Goal: Check status: Check status

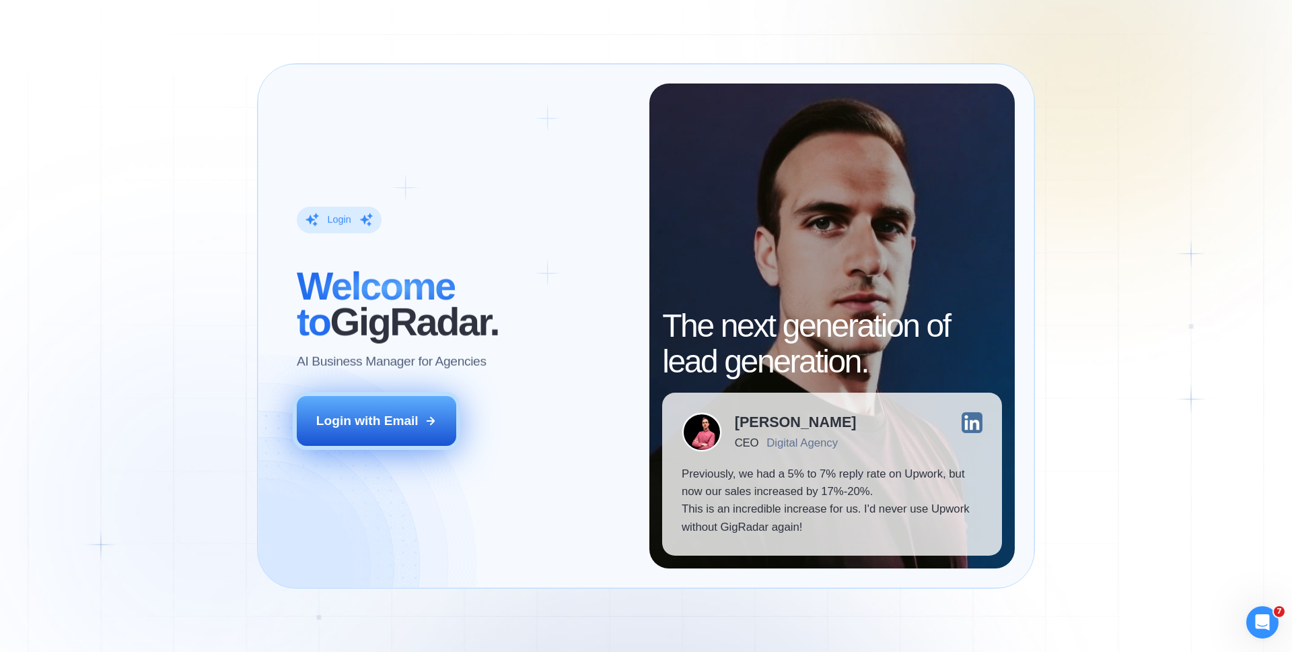
click at [380, 425] on div "Login with Email" at bounding box center [367, 421] width 102 height 18
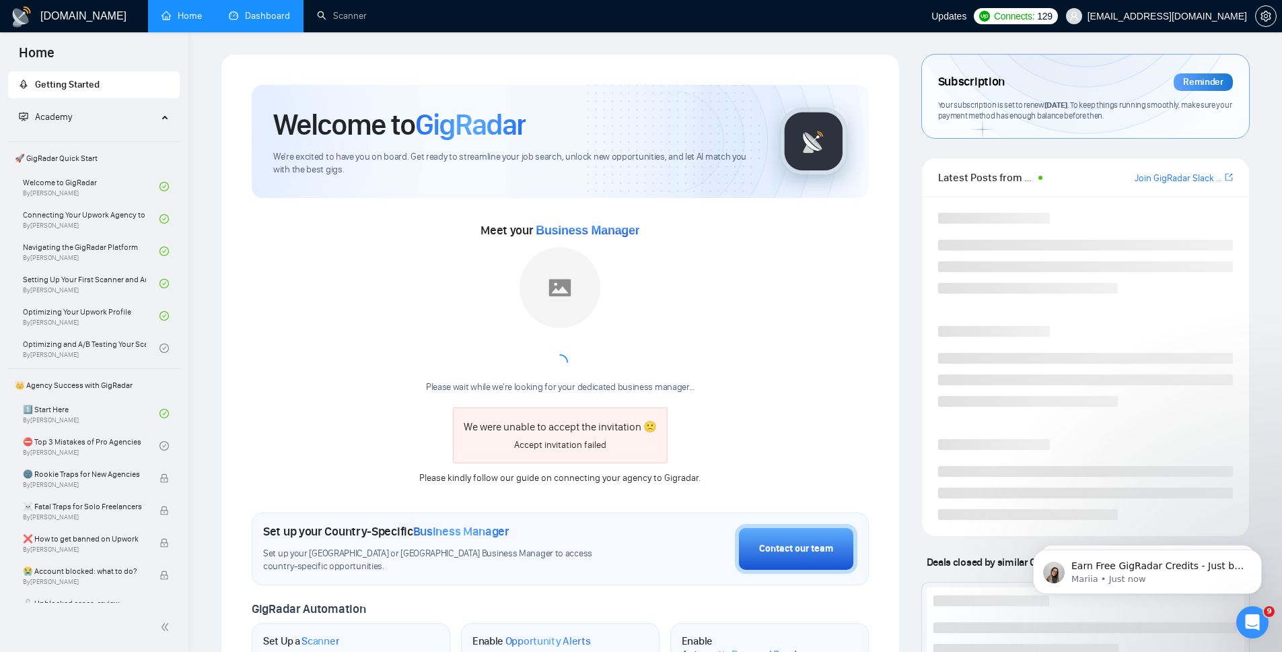
click at [272, 19] on link "Dashboard" at bounding box center [259, 15] width 61 height 11
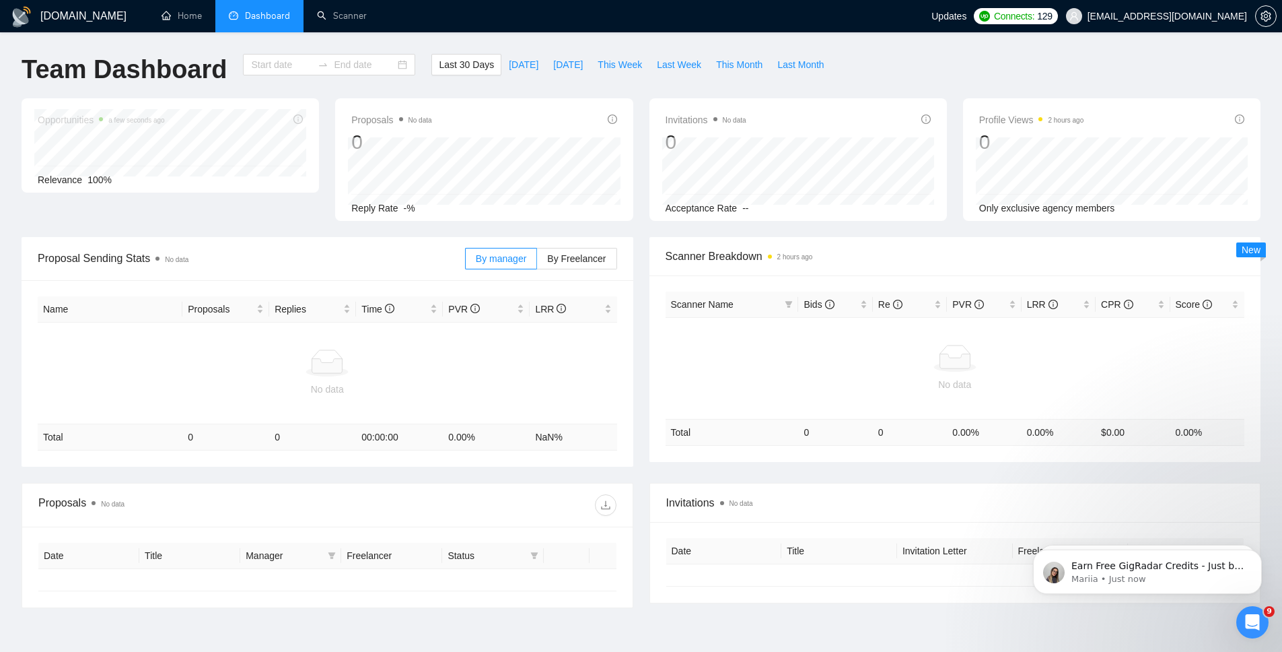
type input "[DATE]"
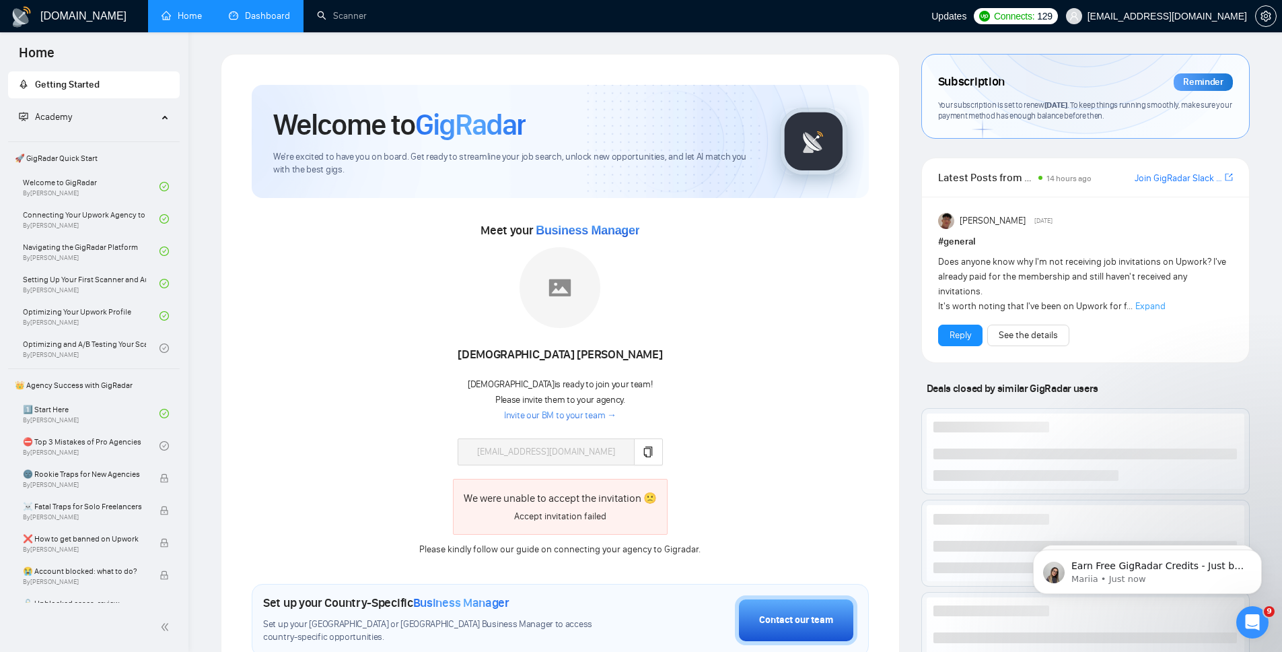
click at [258, 19] on link "Dashboard" at bounding box center [259, 15] width 61 height 11
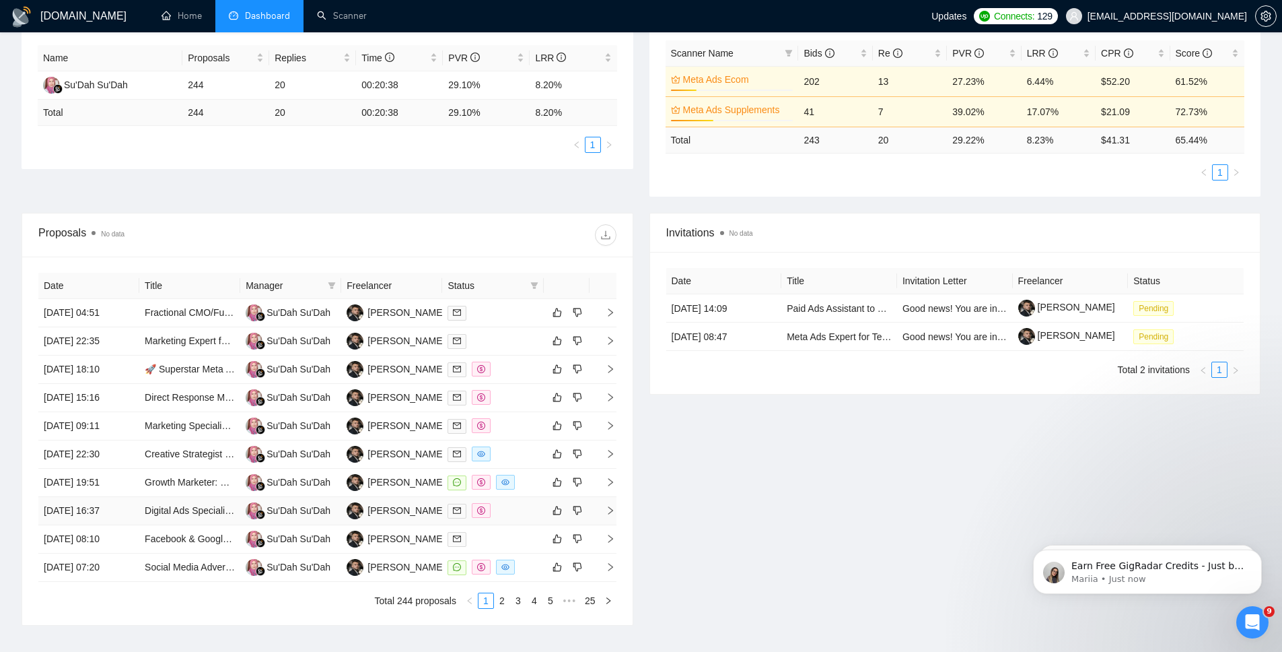
scroll to position [345, 0]
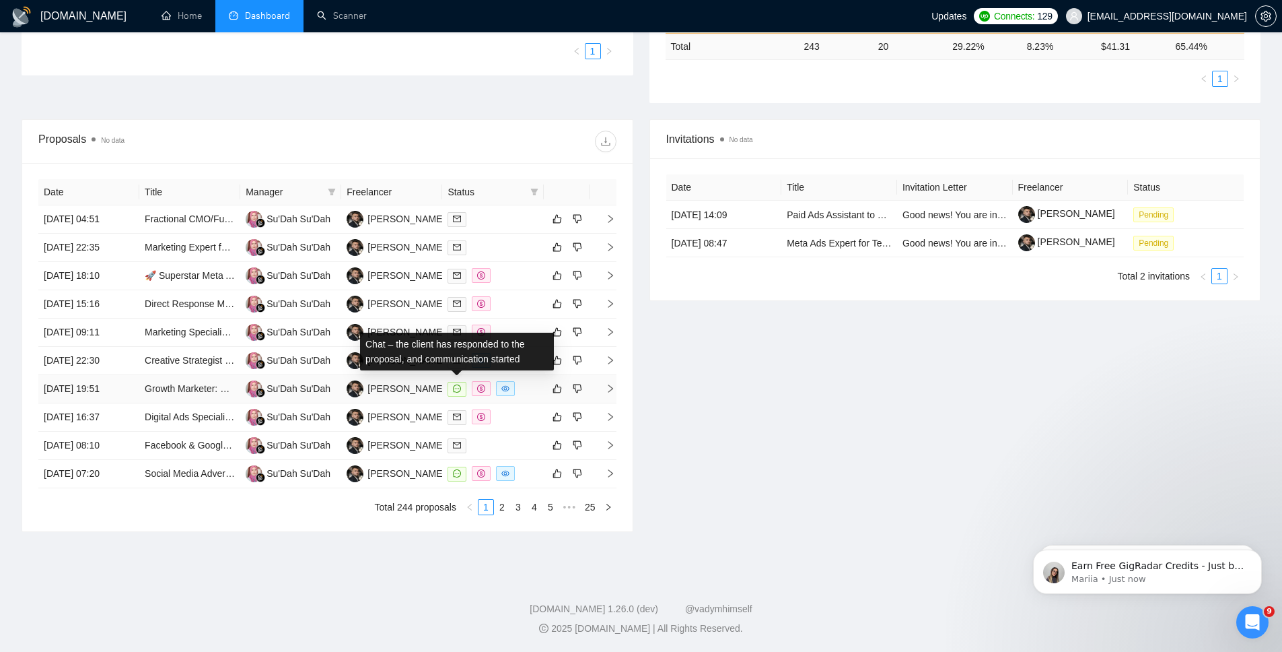
click at [460, 388] on icon "message" at bounding box center [457, 388] width 8 height 8
